Goal: Register for event/course

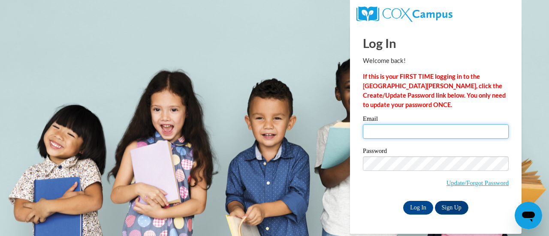
click at [415, 129] on input "Email" at bounding box center [436, 131] width 146 height 15
type input "kuehnlm@w-csd.org"
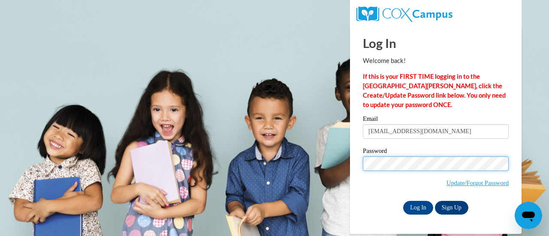
click at [403, 201] on input "Log In" at bounding box center [418, 208] width 30 height 14
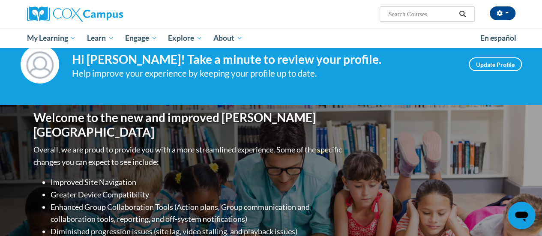
scroll to position [24, 0]
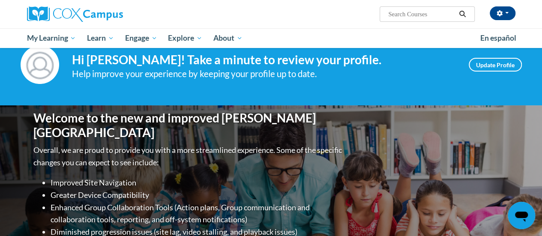
click at [409, 12] on input "Search..." at bounding box center [422, 14] width 69 height 10
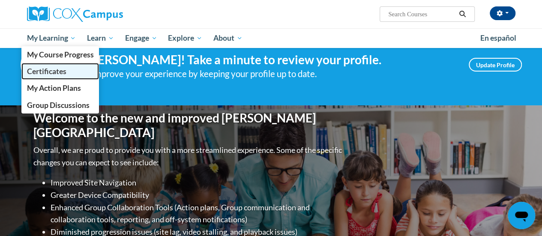
click at [63, 63] on link "Certificates" at bounding box center [60, 71] width 78 height 17
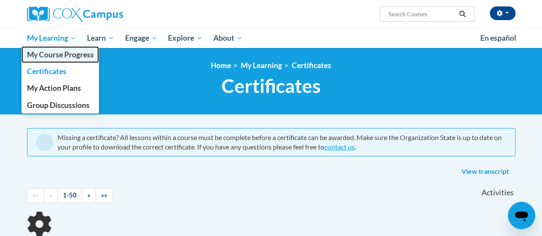
click at [61, 57] on span "My Course Progress" at bounding box center [60, 54] width 67 height 9
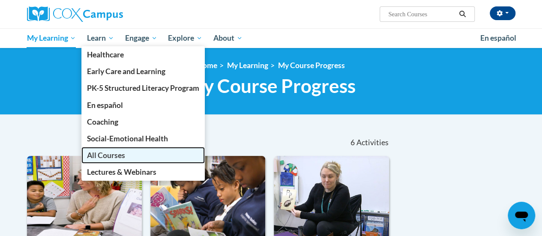
click at [114, 154] on span "All Courses" at bounding box center [106, 155] width 38 height 9
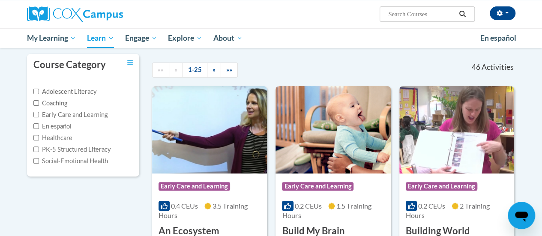
scroll to position [75, 0]
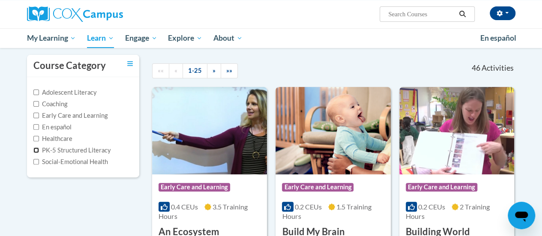
click at [36, 149] on input "PK-5 Structured Literacy" at bounding box center [36, 150] width 6 height 6
checkbox input "true"
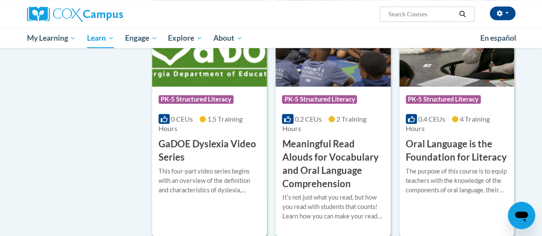
scroll to position [382, 0]
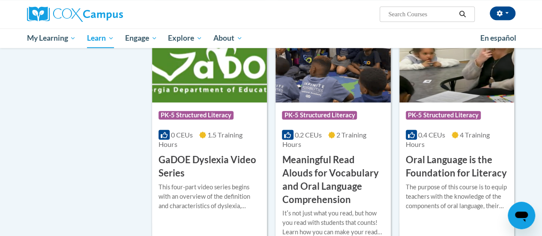
click at [330, 162] on h3 "Meaningful Read Alouds for Vocabulary and Oral Language Comprehension" at bounding box center [333, 180] width 102 height 53
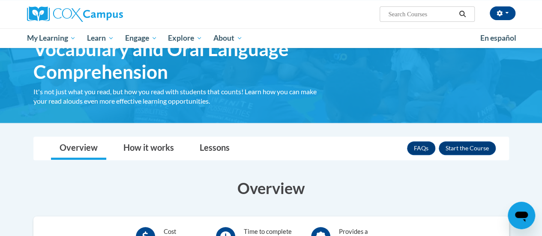
scroll to position [72, 0]
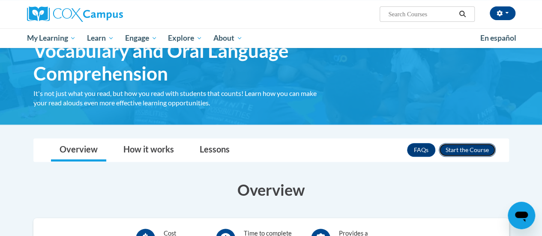
click at [458, 144] on button "Enroll" at bounding box center [467, 150] width 57 height 14
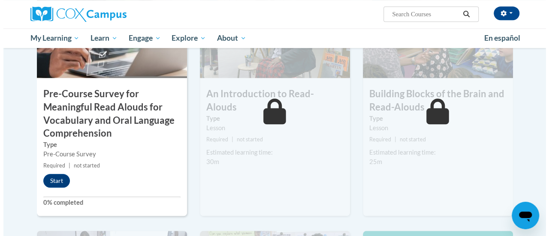
scroll to position [265, 0]
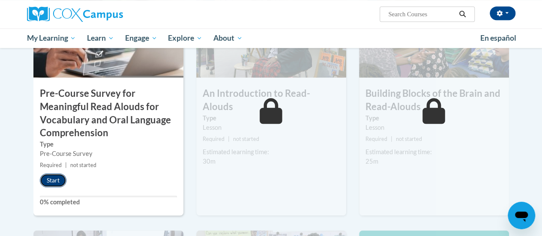
click at [55, 181] on button "Start" at bounding box center [53, 181] width 27 height 14
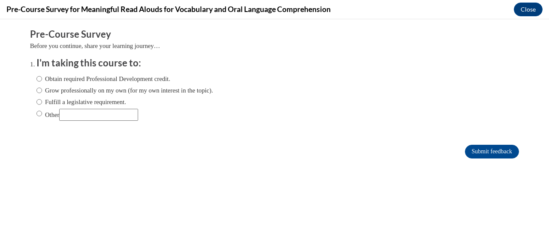
scroll to position [0, 0]
click at [36, 104] on input "Fulfill a legislative requirement." at bounding box center [39, 101] width 6 height 9
radio input "true"
click at [472, 152] on input "Submit feedback" at bounding box center [492, 152] width 54 height 14
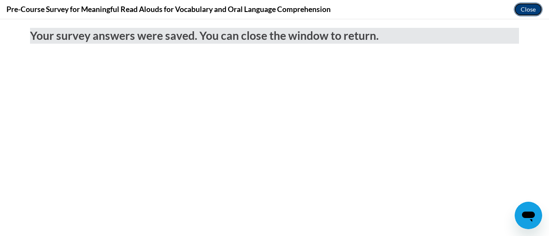
click at [522, 9] on button "Close" at bounding box center [528, 10] width 29 height 14
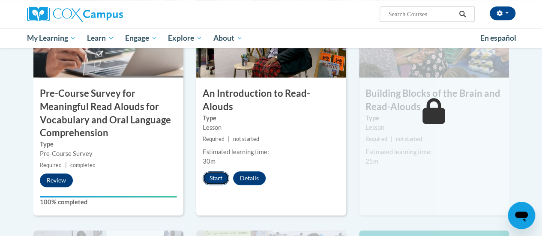
click at [217, 172] on button "Start" at bounding box center [216, 179] width 27 height 14
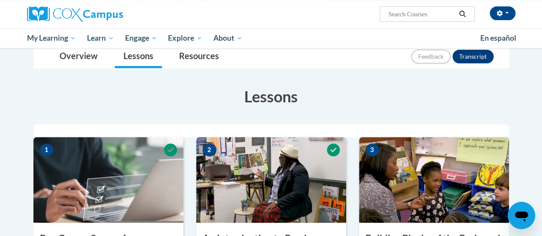
scroll to position [119, 0]
